Goal: Transaction & Acquisition: Obtain resource

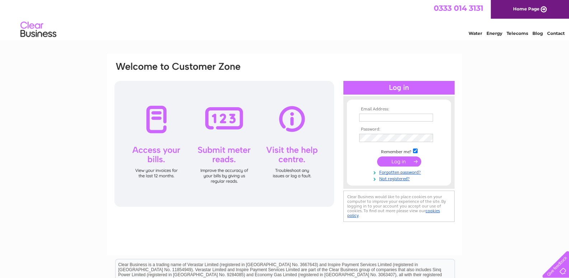
type input "[EMAIL_ADDRESS][DOMAIN_NAME]"
click at [396, 158] on input "submit" at bounding box center [399, 161] width 44 height 10
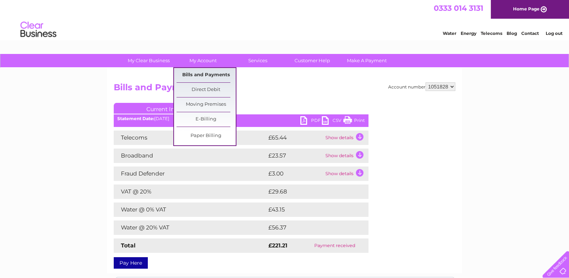
click at [201, 73] on link "Bills and Payments" at bounding box center [206, 75] width 59 height 14
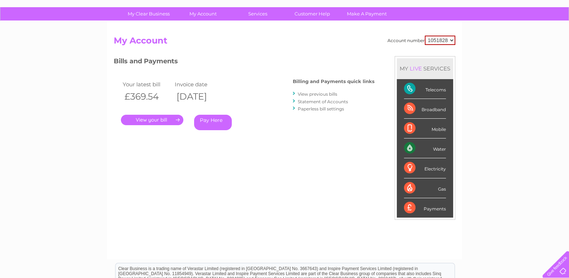
scroll to position [11, 0]
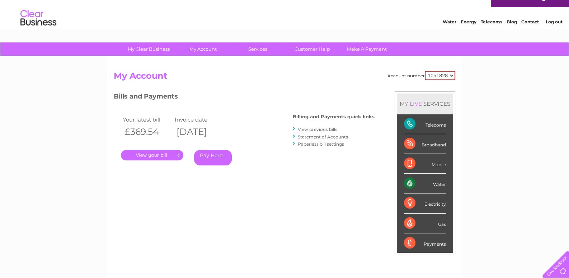
click at [317, 126] on link "View previous bills" at bounding box center [317, 128] width 39 height 5
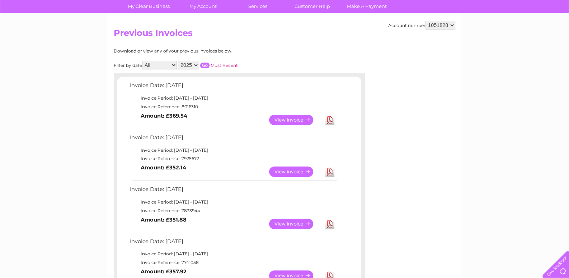
scroll to position [71, 0]
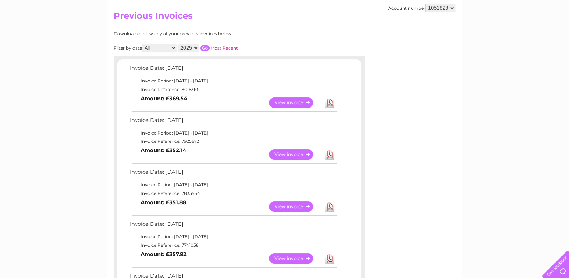
click at [330, 153] on link "Download" at bounding box center [330, 154] width 9 height 10
click at [329, 100] on link "Download" at bounding box center [330, 102] width 9 height 10
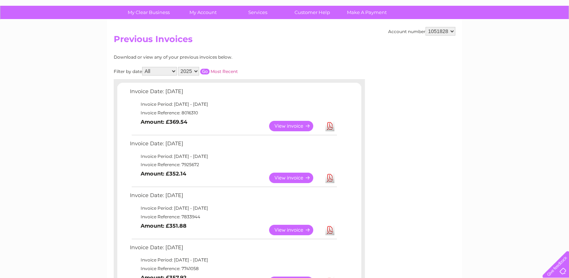
scroll to position [0, 0]
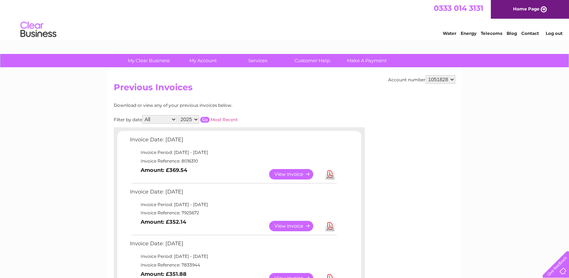
click at [549, 32] on link "Log out" at bounding box center [554, 33] width 17 height 5
